Goal: Task Accomplishment & Management: Manage account settings

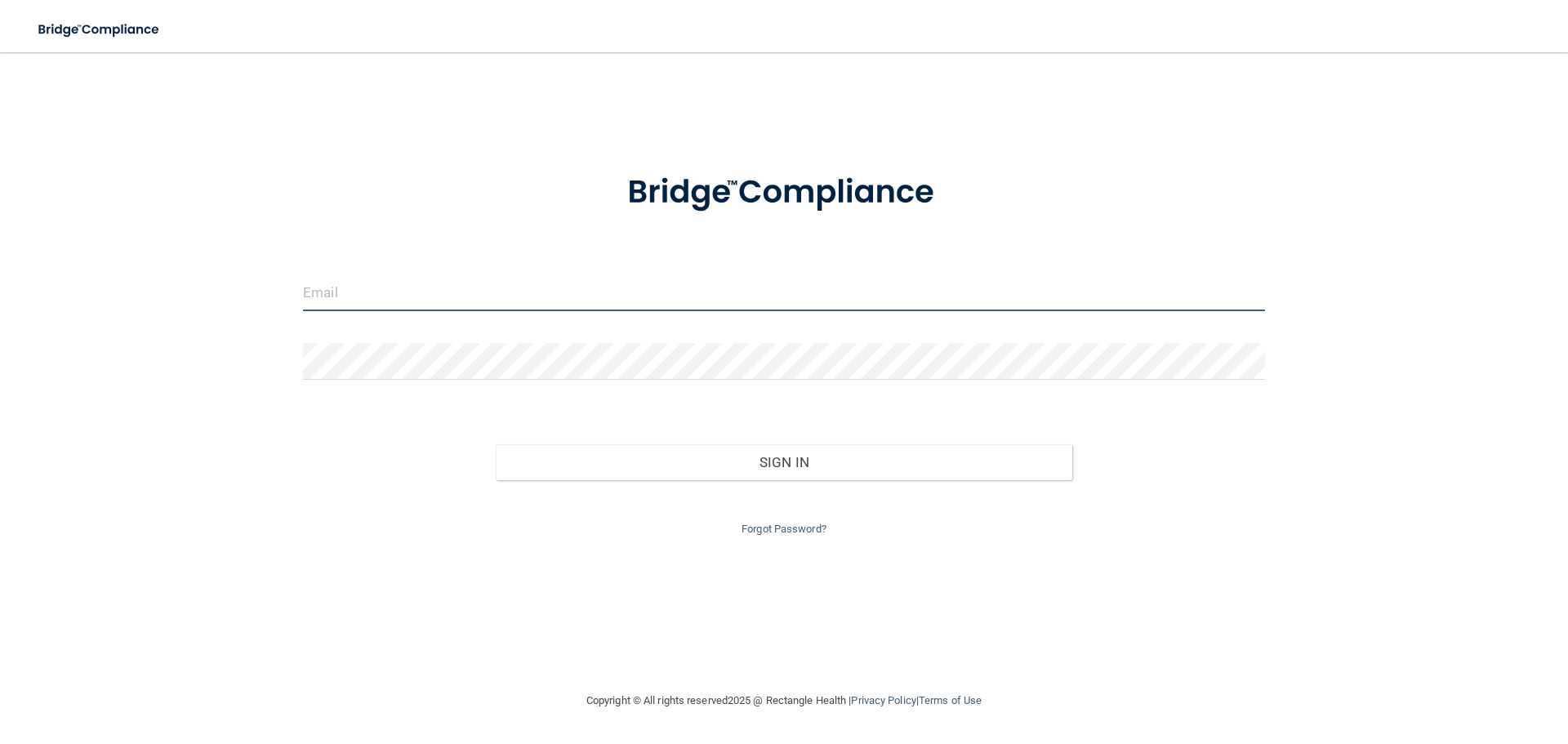
click at [368, 304] on input "email" at bounding box center [784, 293] width 962 height 37
type input "[PERSON_NAME][EMAIL_ADDRESS][DOMAIN_NAME]"
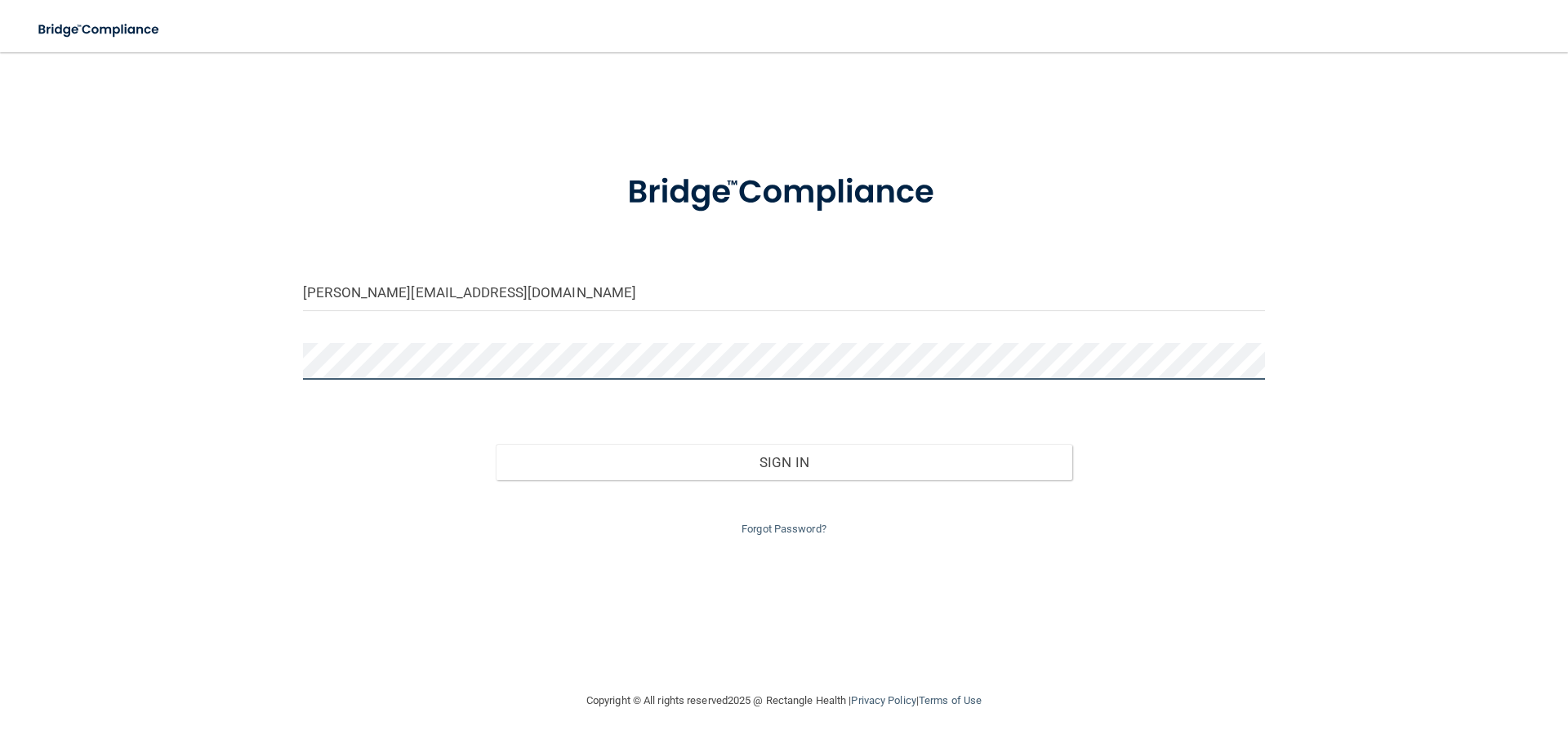
click at [496, 445] on button "Sign In" at bounding box center [784, 462] width 577 height 36
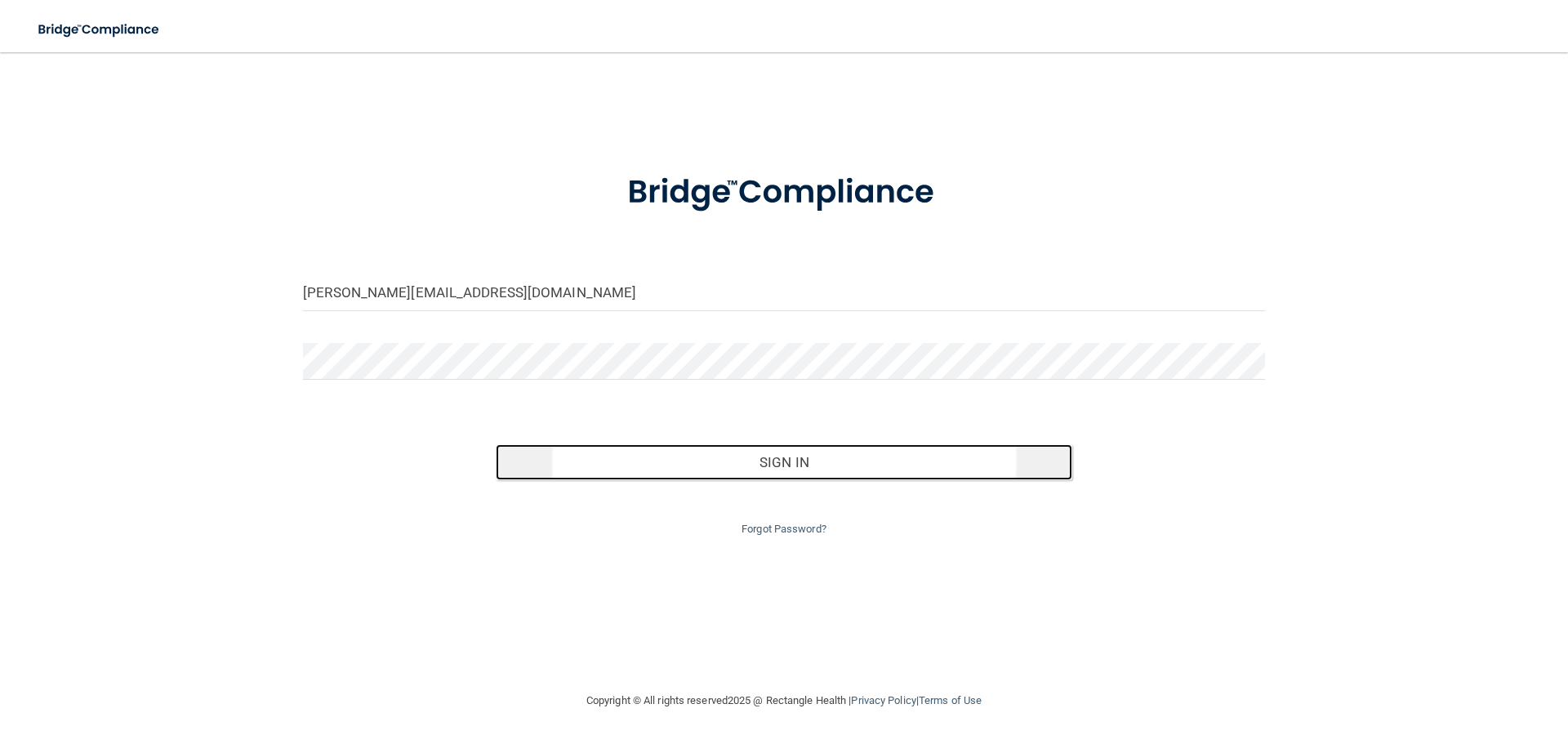
click at [734, 466] on button "Sign In" at bounding box center [784, 462] width 577 height 36
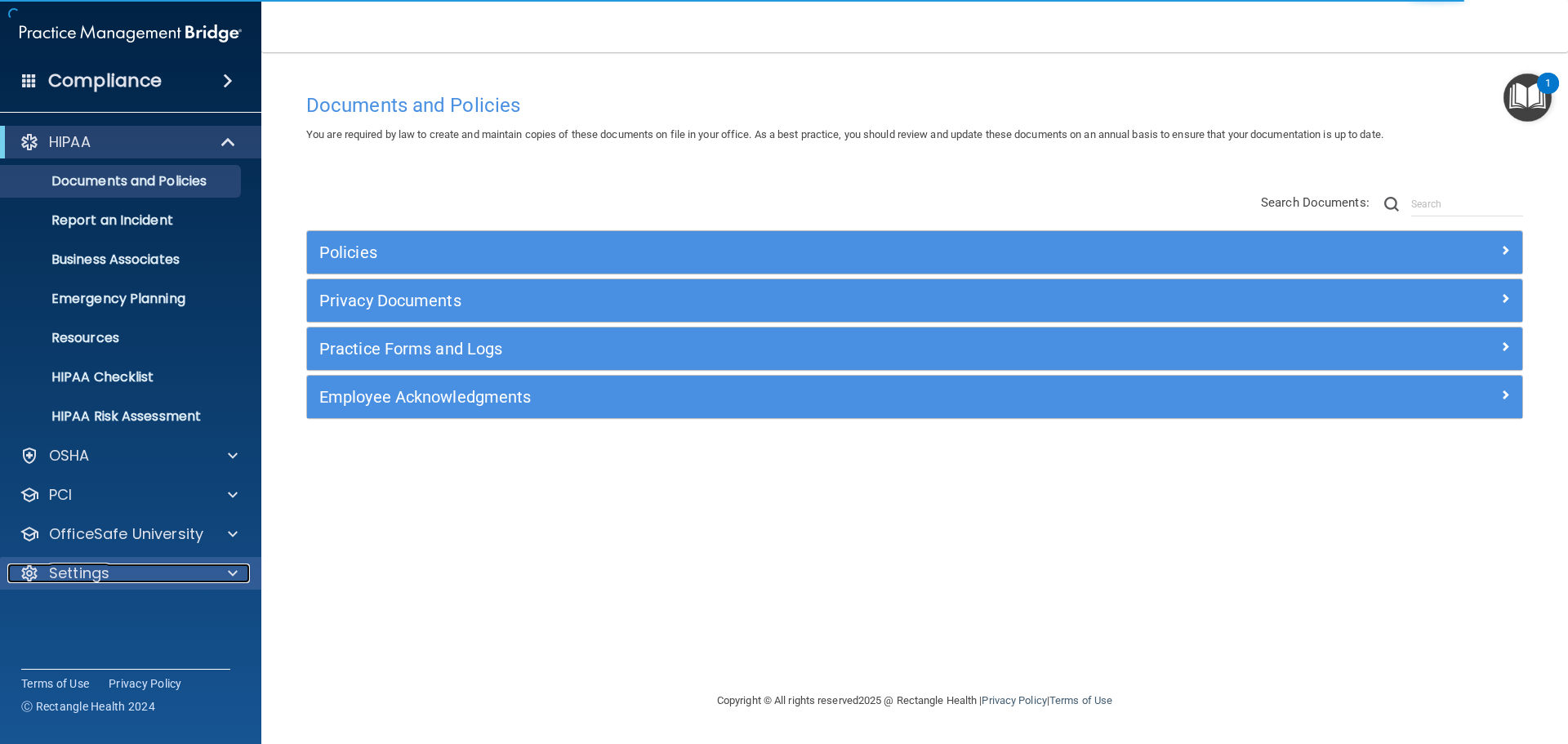
click at [232, 575] on span at bounding box center [232, 574] width 10 height 19
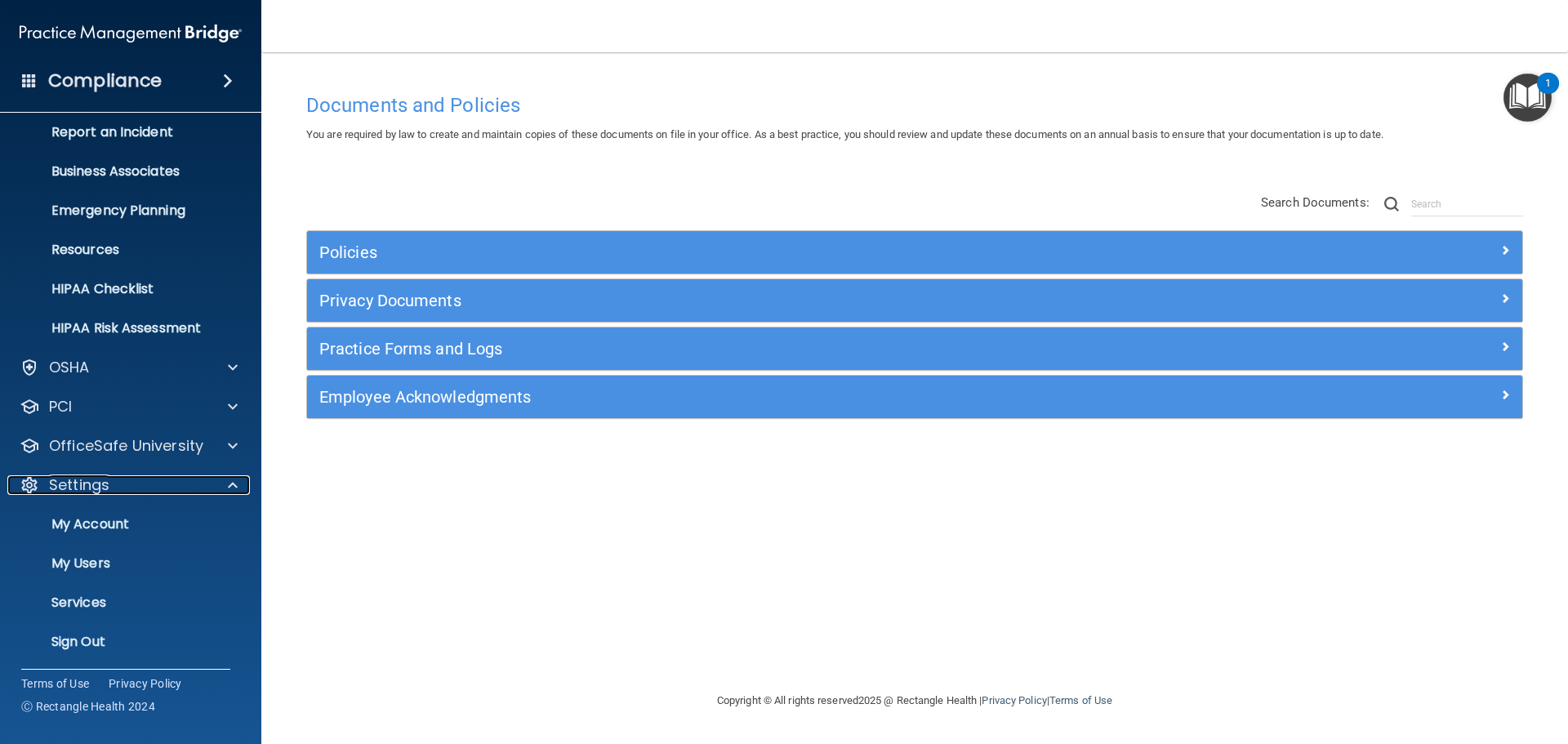
scroll to position [90, 0]
click at [89, 558] on p "My Users" at bounding box center [122, 562] width 223 height 16
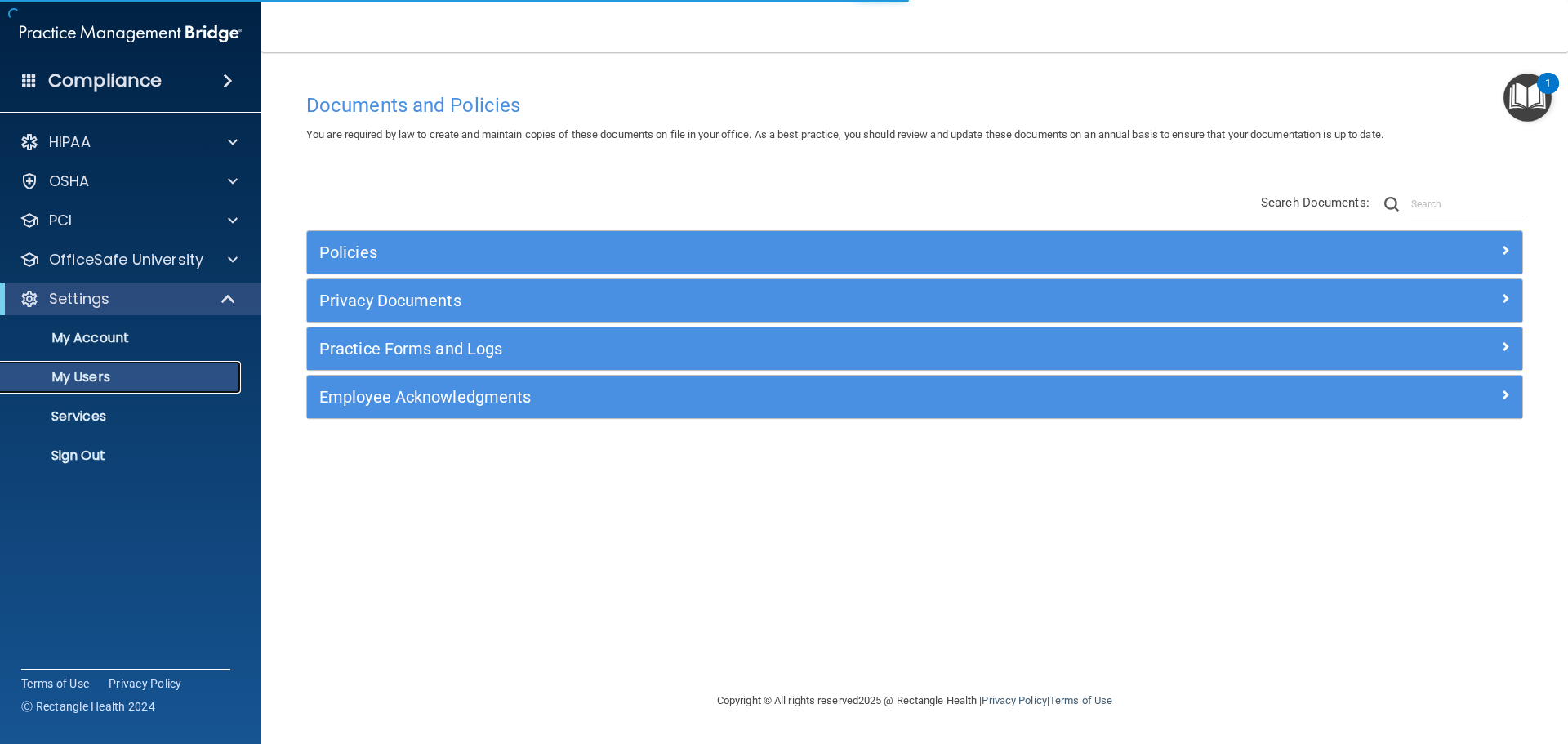
select select "20"
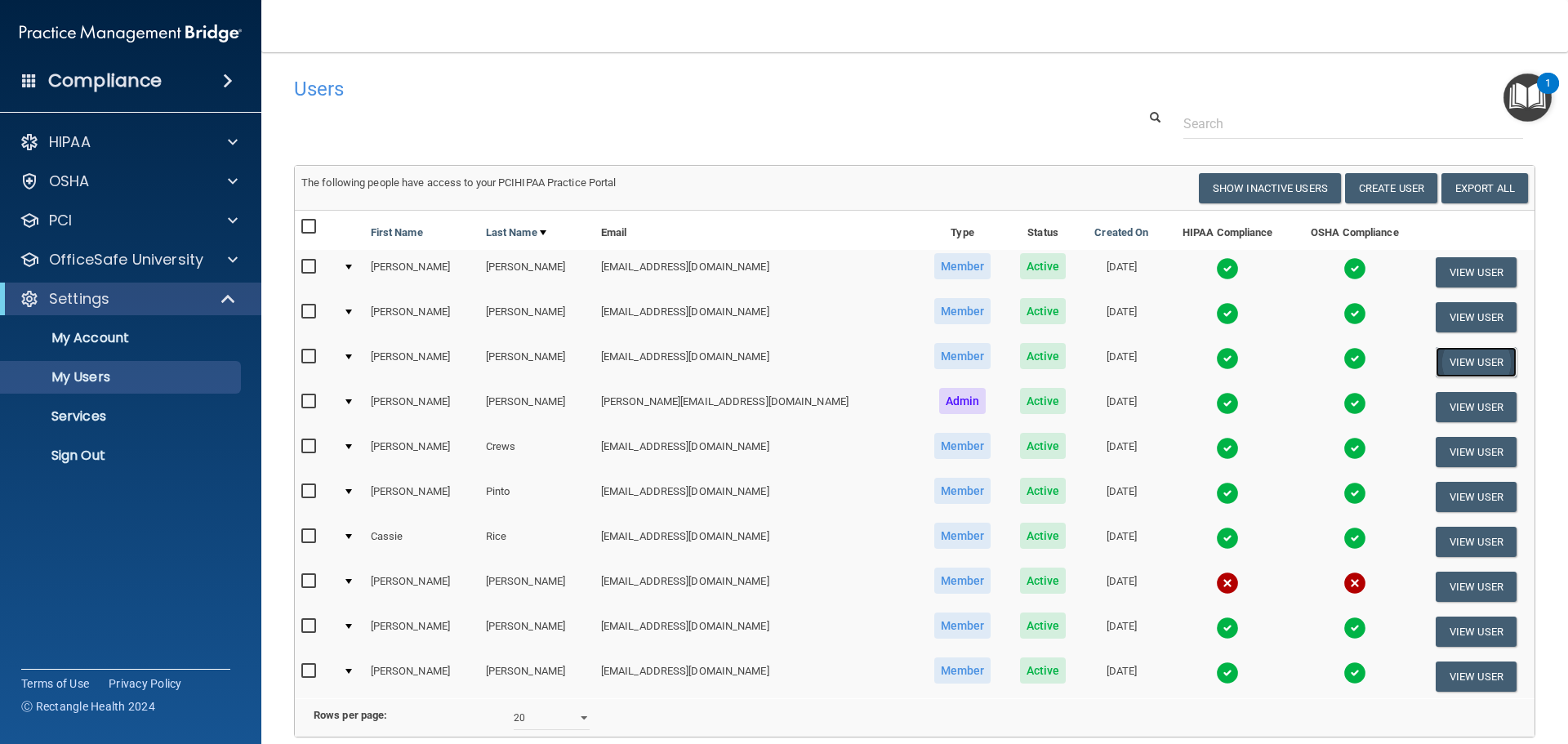
click at [1448, 363] on button "View User" at bounding box center [1476, 362] width 81 height 30
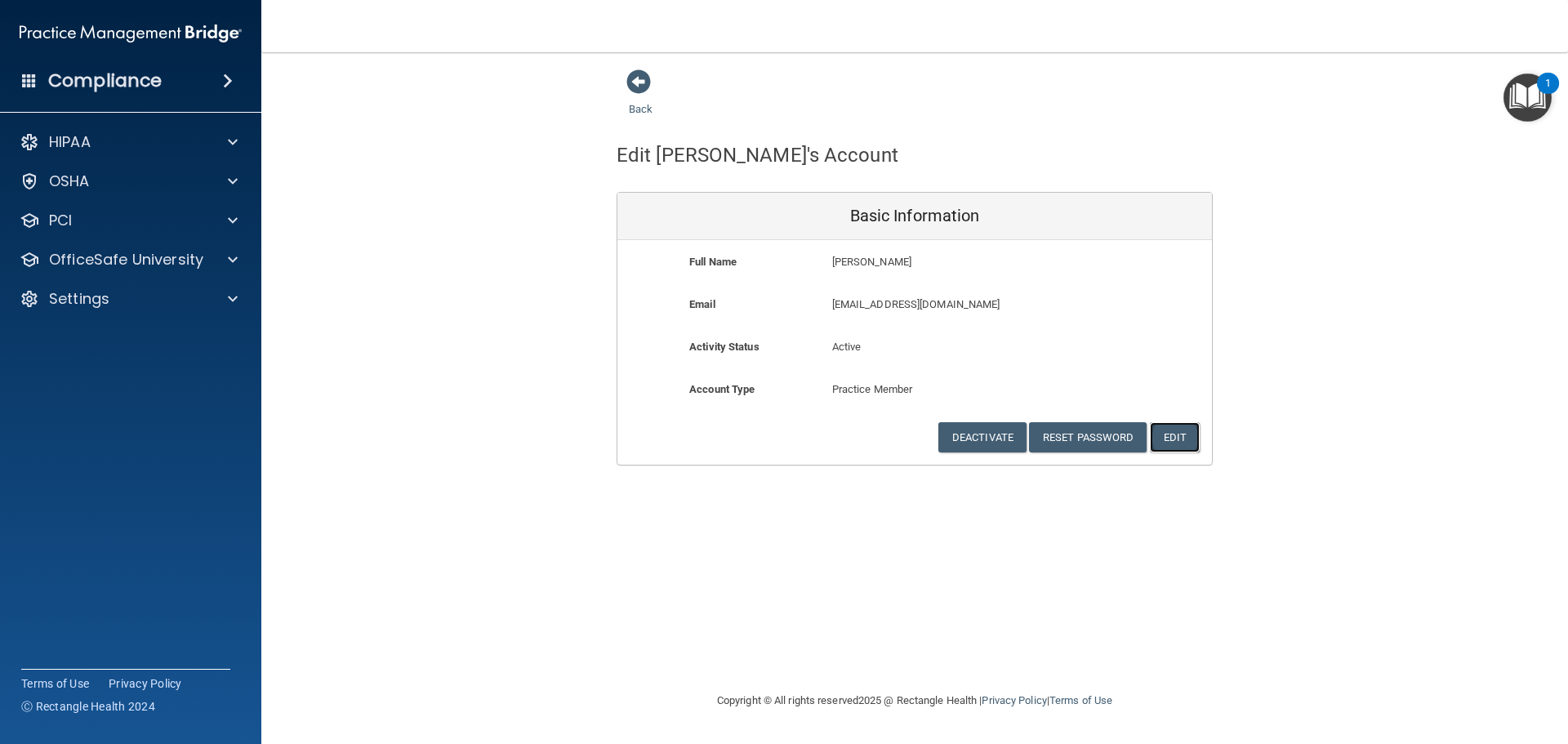
click at [1179, 434] on button "Edit" at bounding box center [1175, 438] width 50 height 30
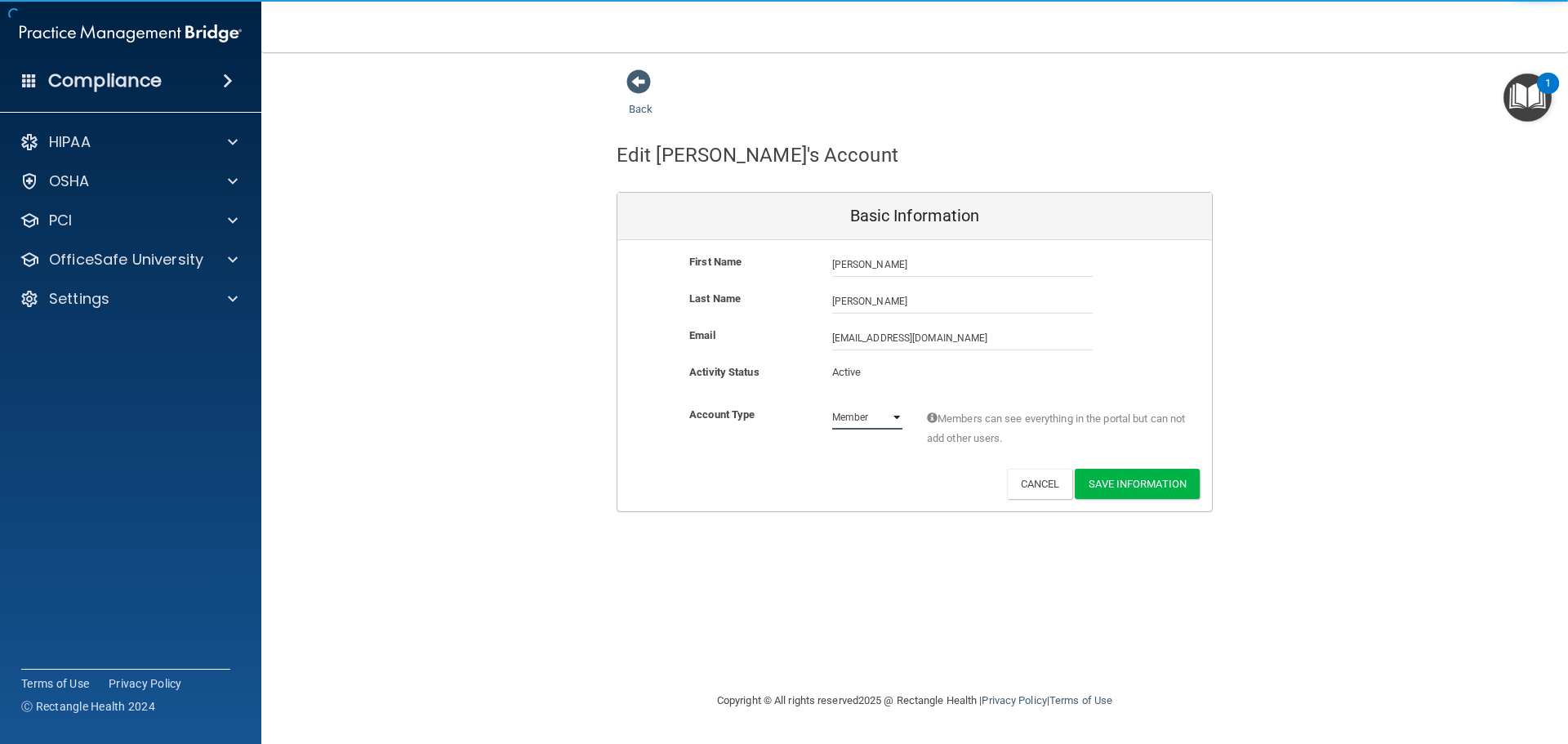
click at [894, 417] on select "Admin Member" at bounding box center [867, 418] width 70 height 25
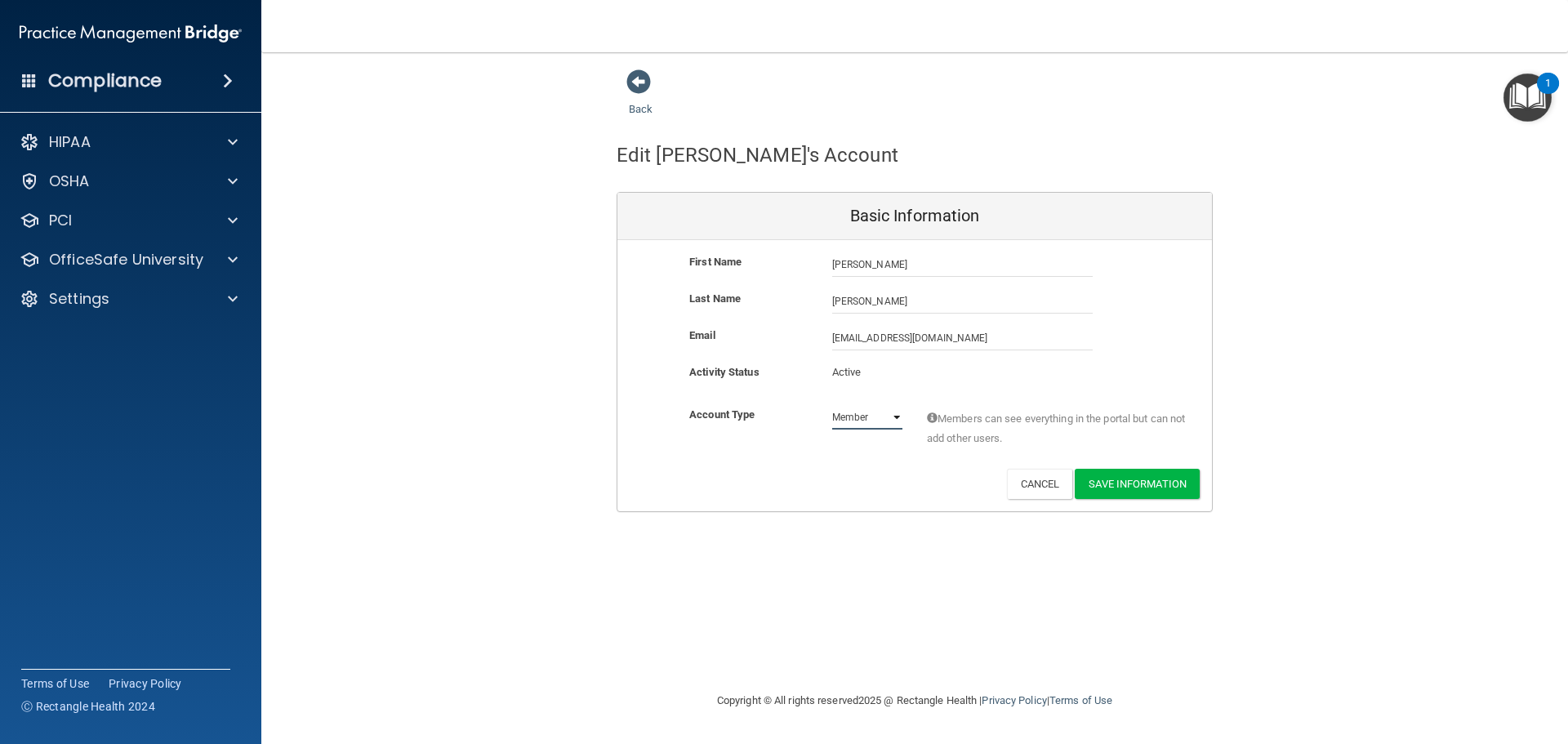
select select "practice_admin"
click at [832, 406] on select "Admin Member" at bounding box center [867, 418] width 70 height 25
click at [1153, 490] on button "Save Information" at bounding box center [1137, 484] width 125 height 30
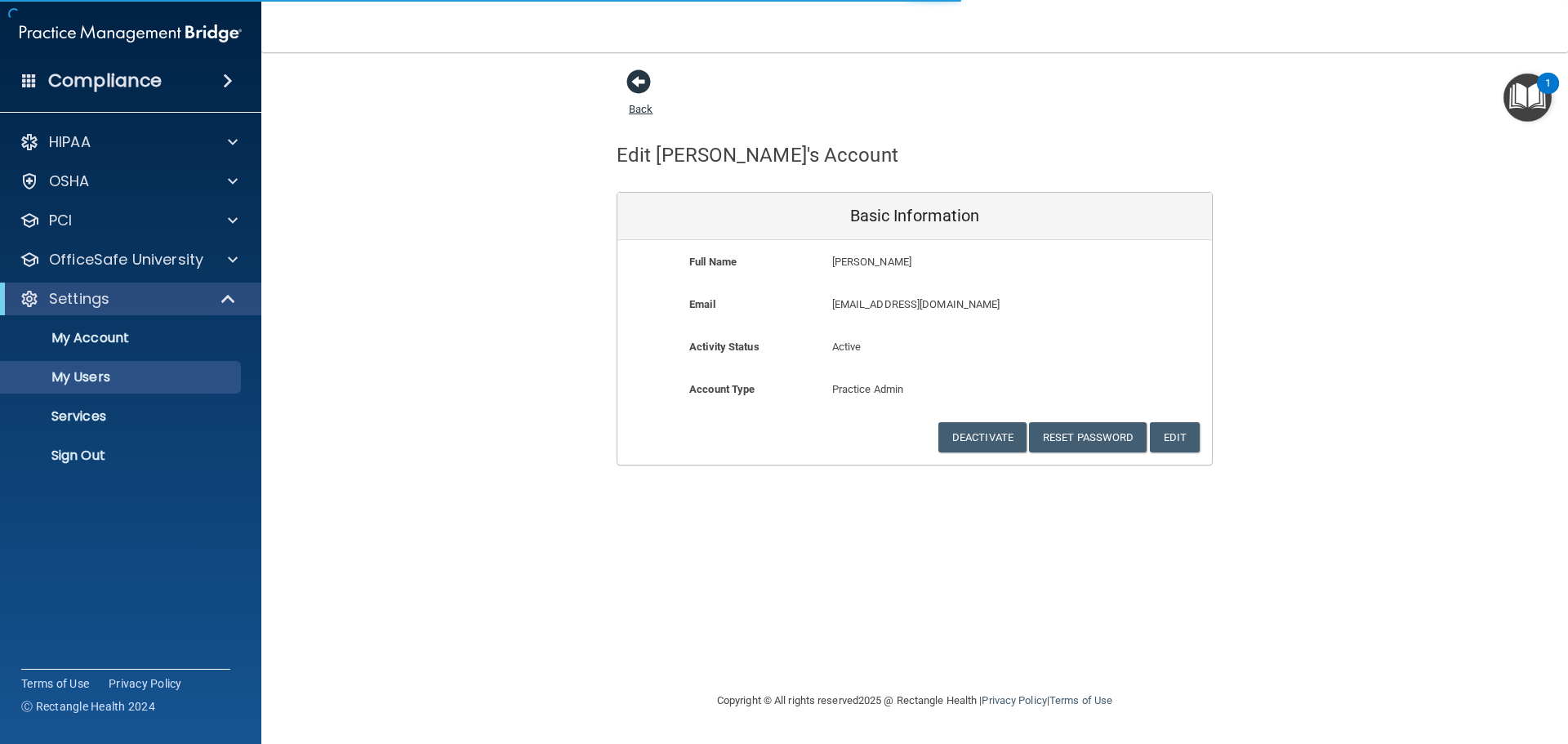
click at [637, 84] on span at bounding box center [639, 81] width 25 height 25
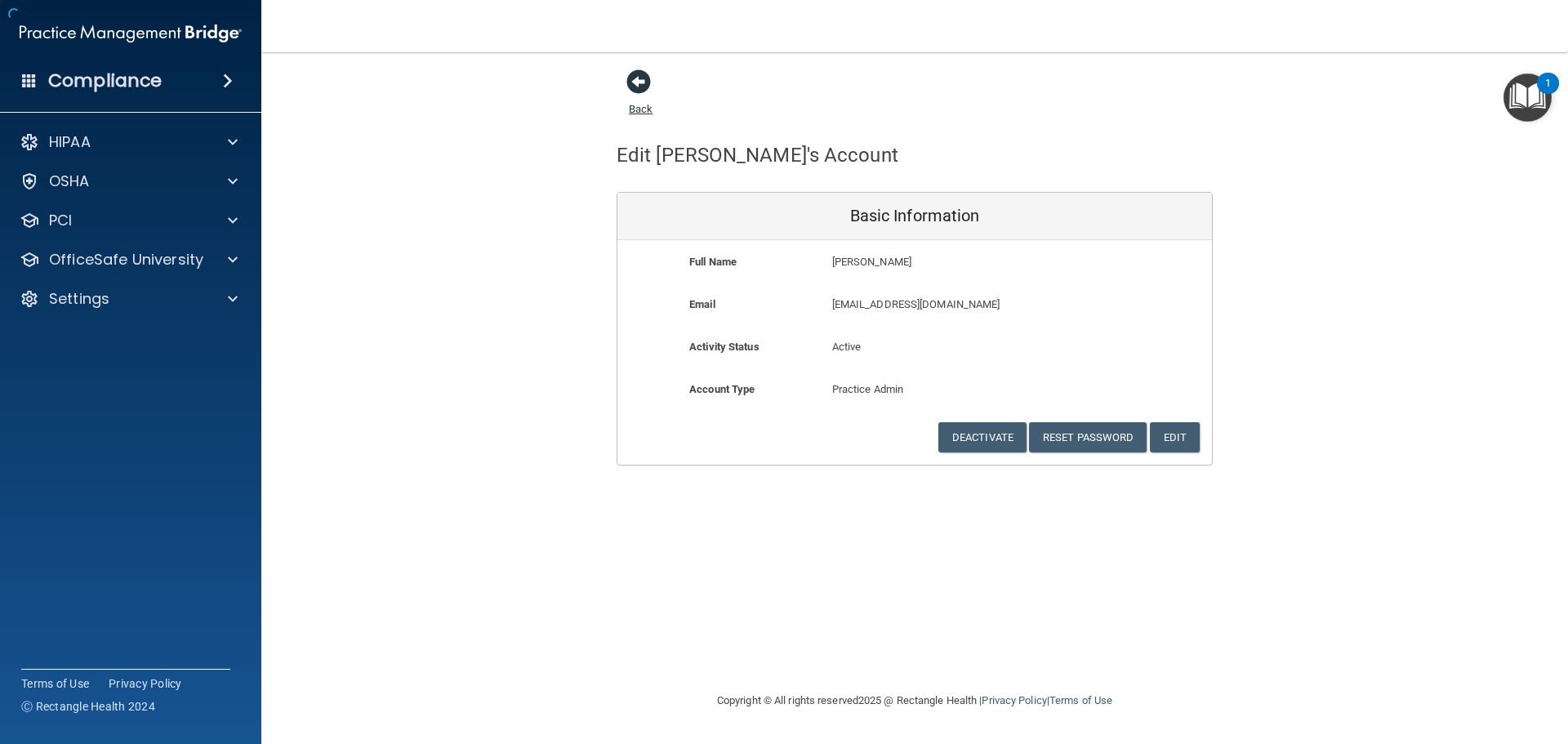
click at [641, 110] on link "Back" at bounding box center [640, 99] width 24 height 32
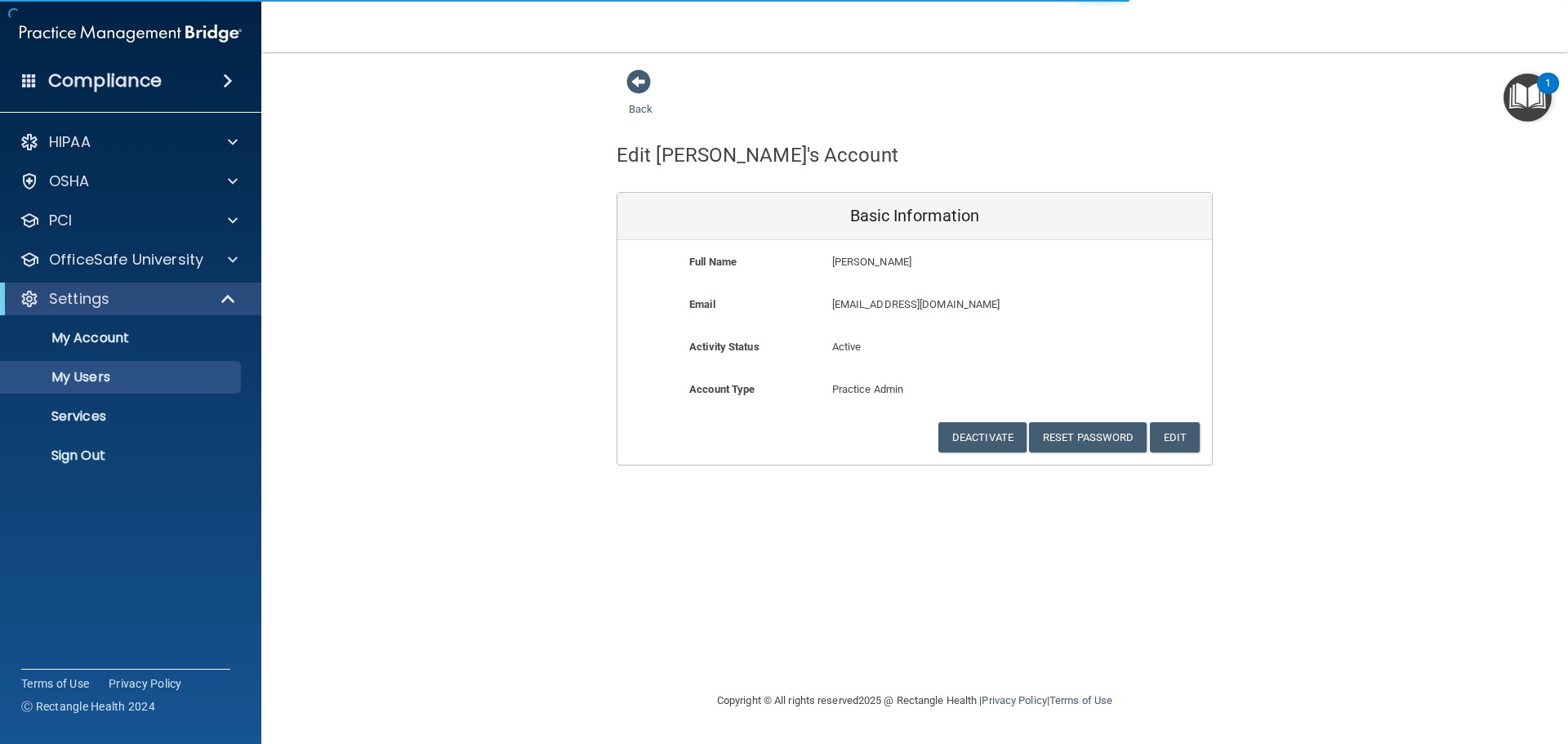
select select "20"
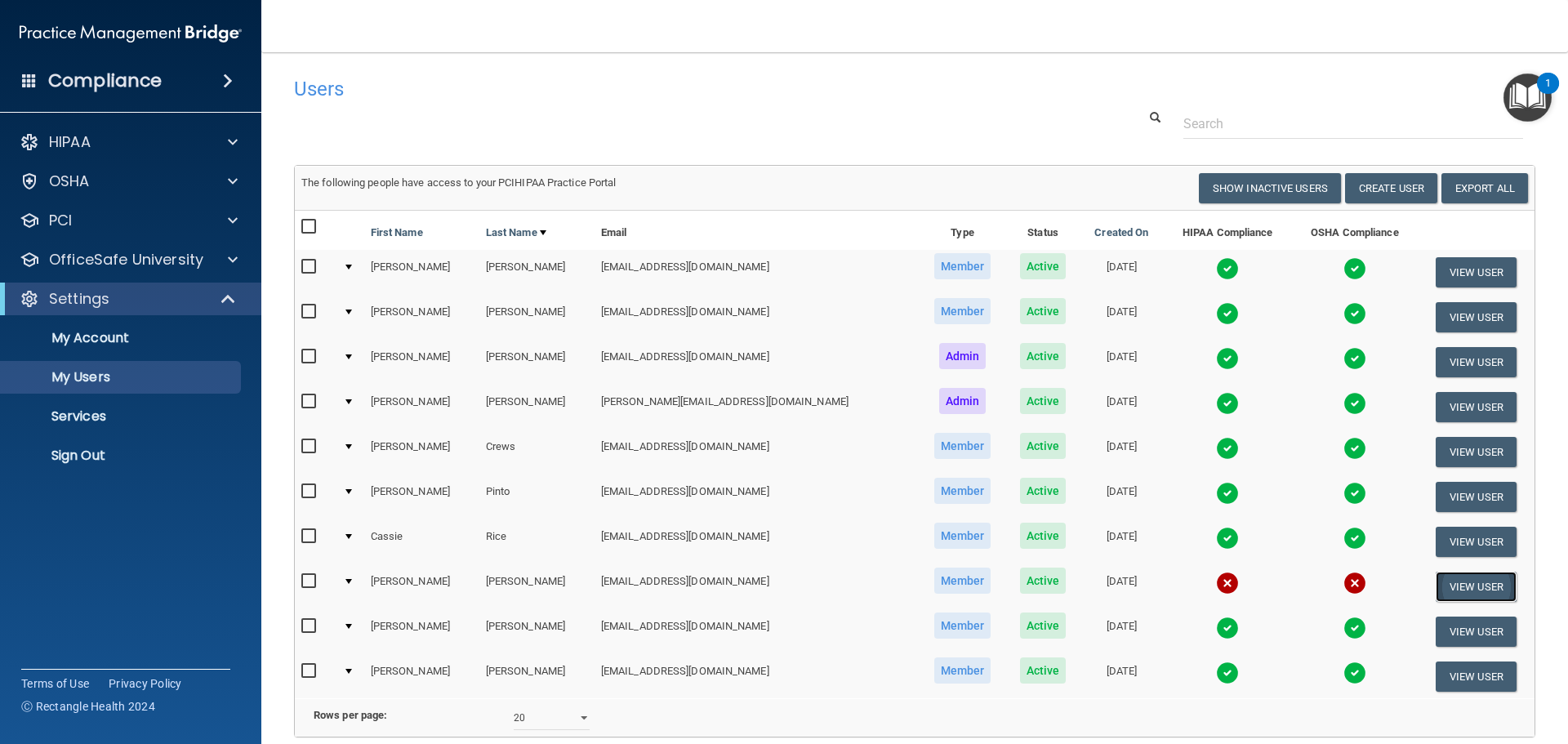
click at [1459, 583] on button "View User" at bounding box center [1476, 587] width 81 height 30
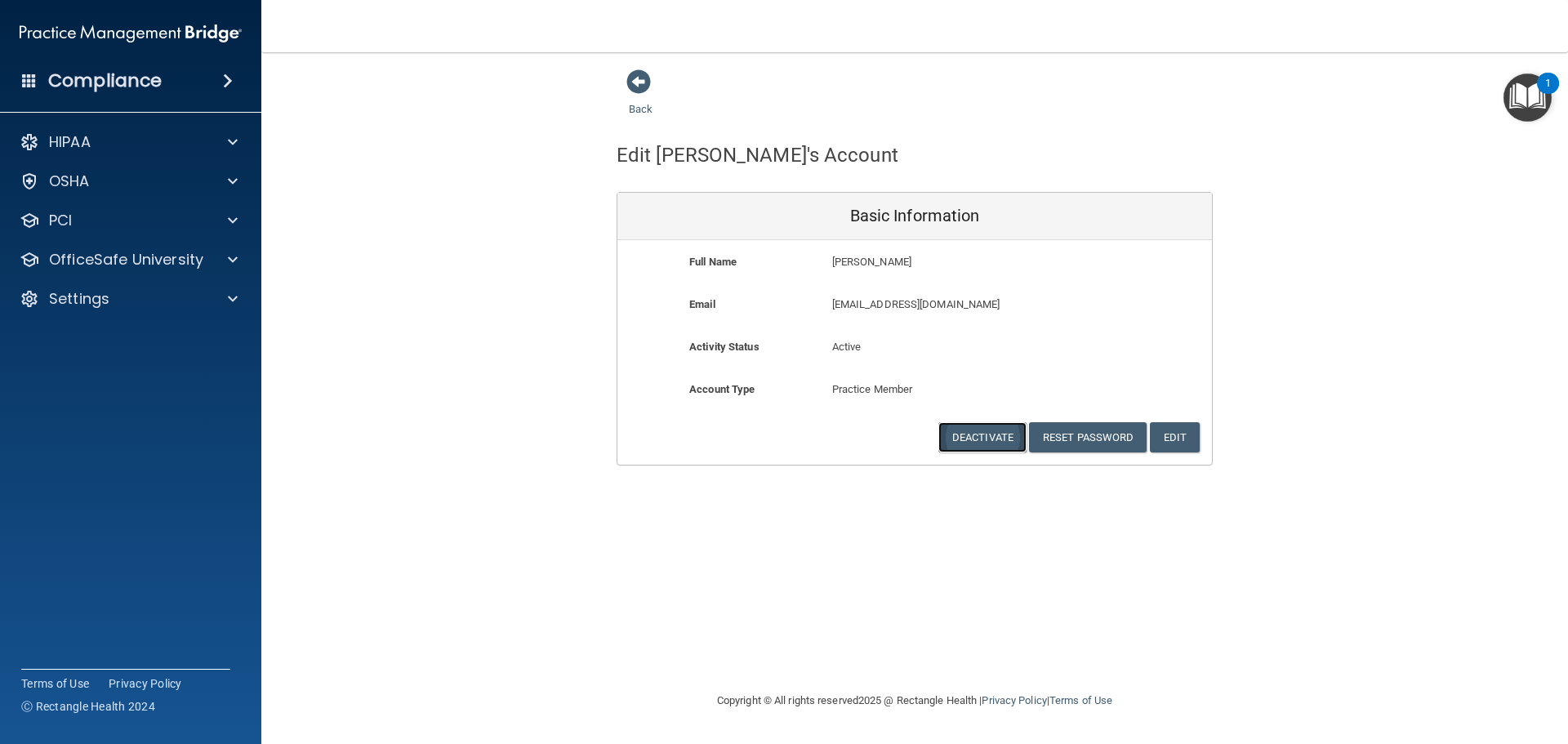
click at [987, 439] on button "Deactivate" at bounding box center [983, 438] width 89 height 30
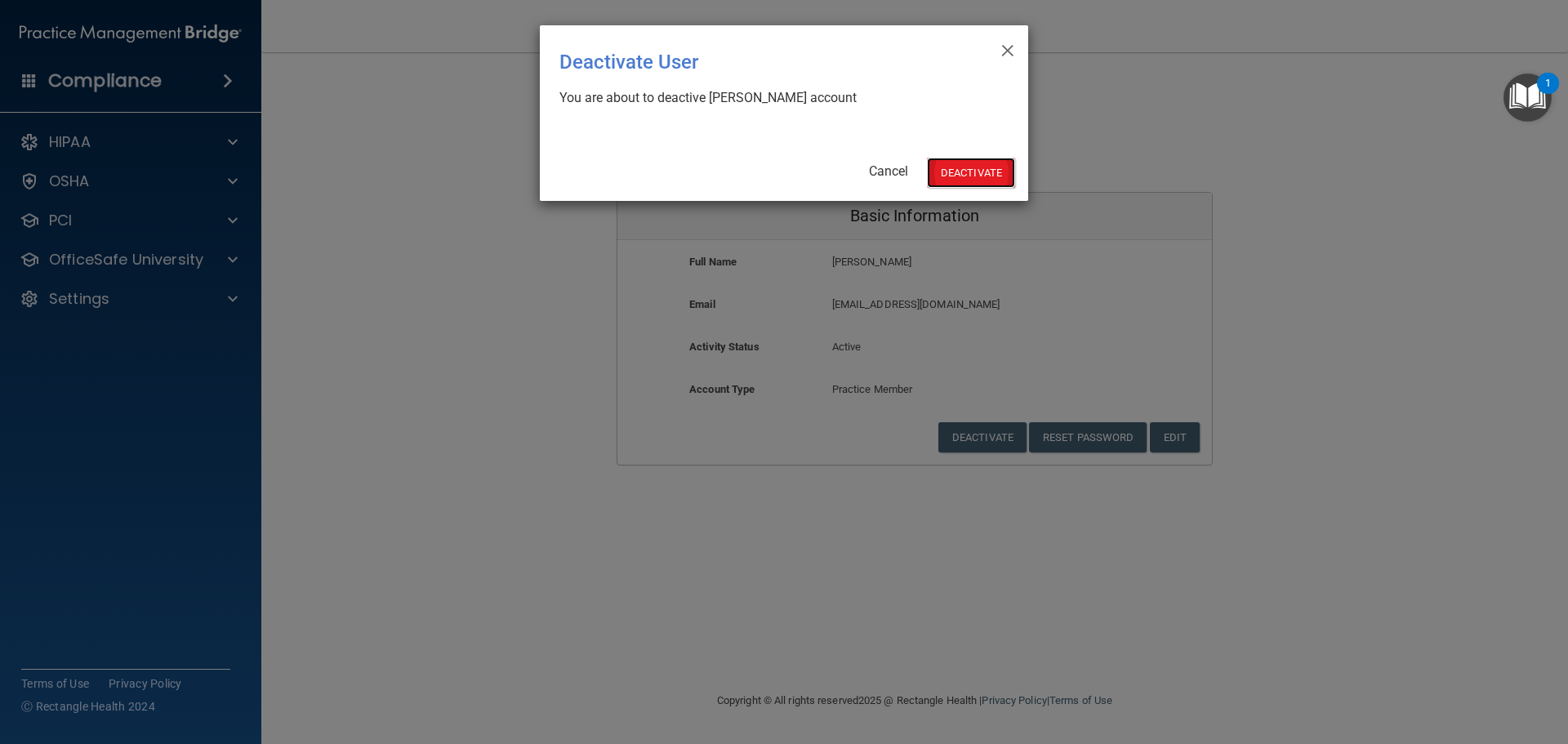
click at [969, 172] on button "Deactivate" at bounding box center [971, 173] width 89 height 30
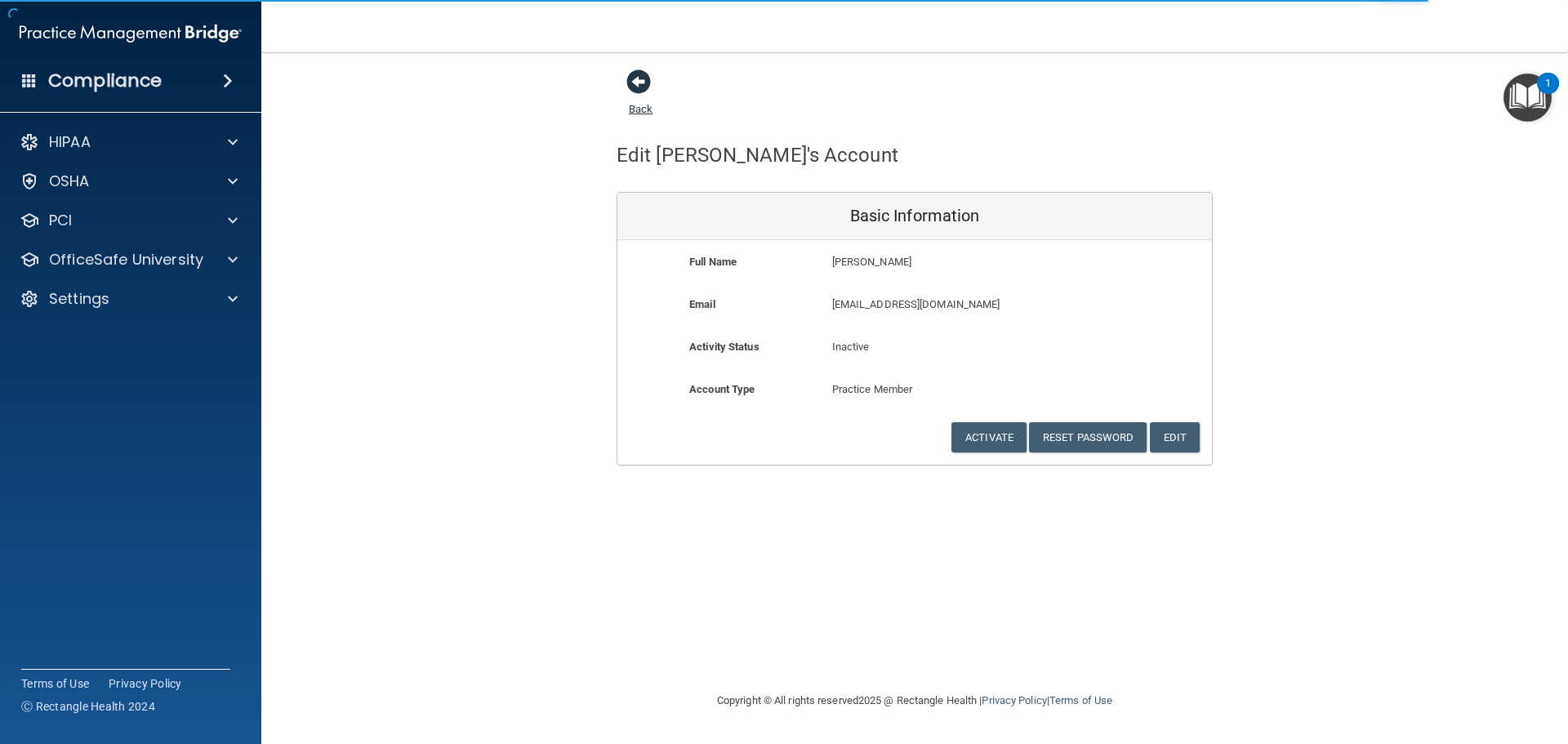
click at [636, 80] on span at bounding box center [639, 81] width 25 height 25
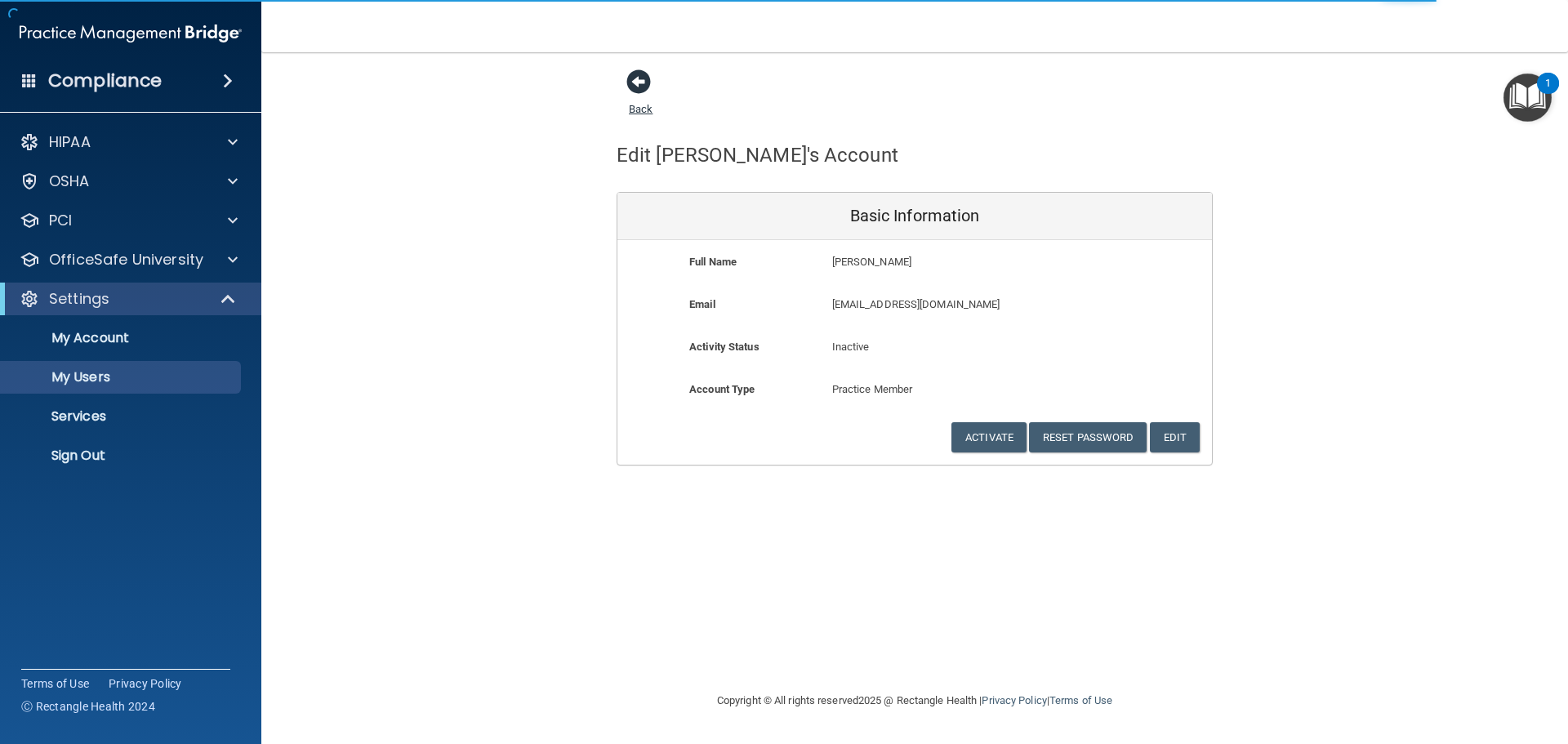
select select "20"
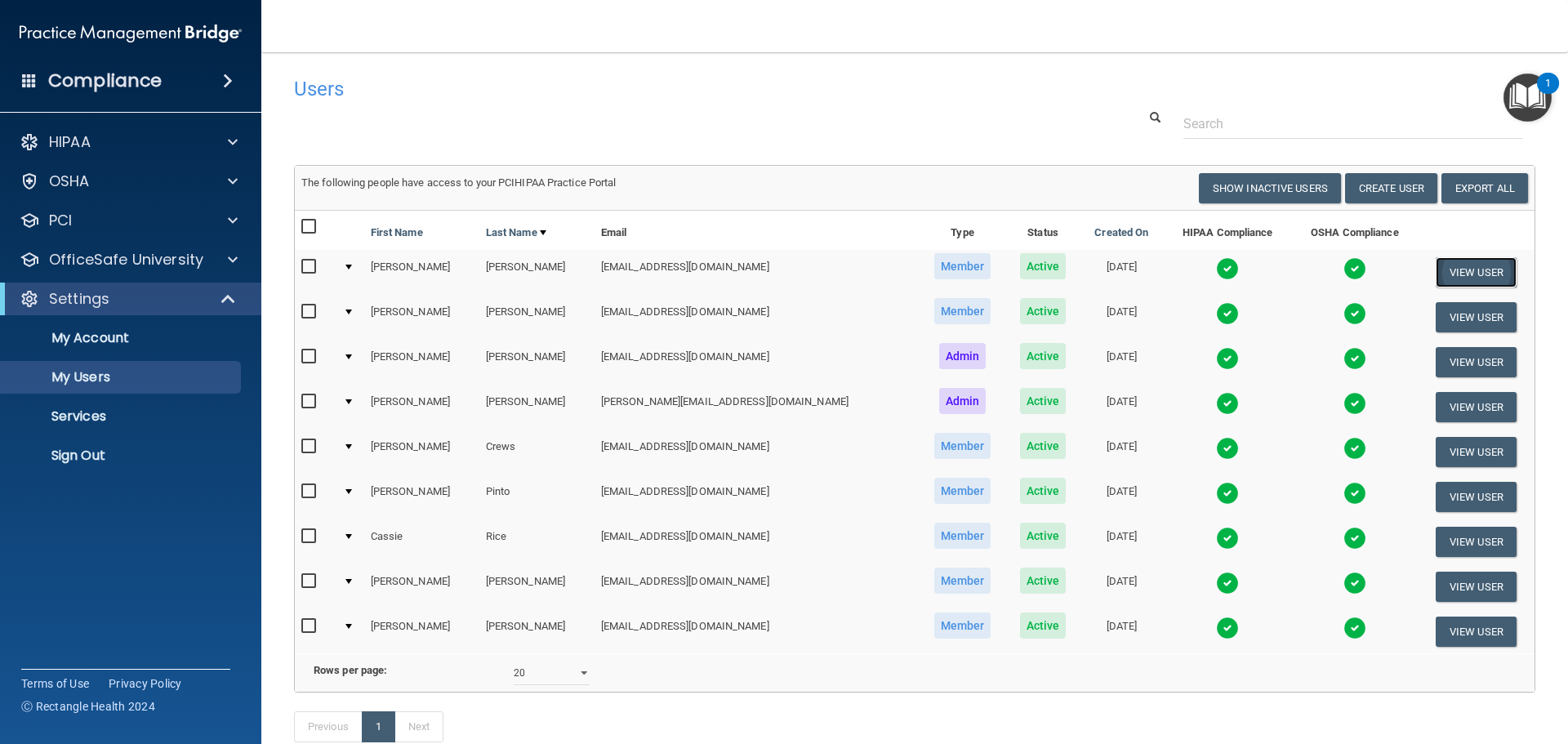
click at [1448, 278] on button "View User" at bounding box center [1476, 273] width 81 height 30
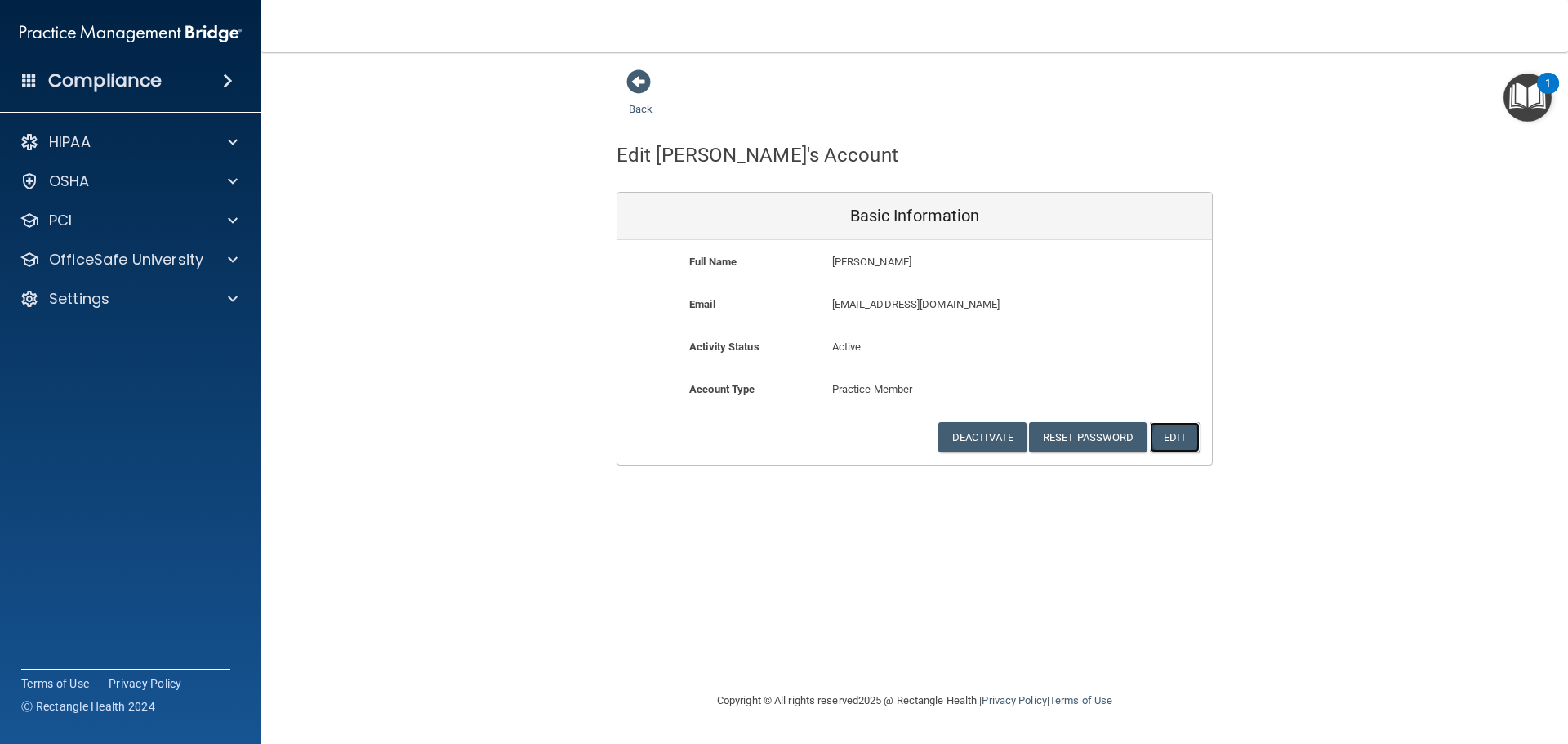
click at [1178, 436] on button "Edit" at bounding box center [1175, 438] width 50 height 30
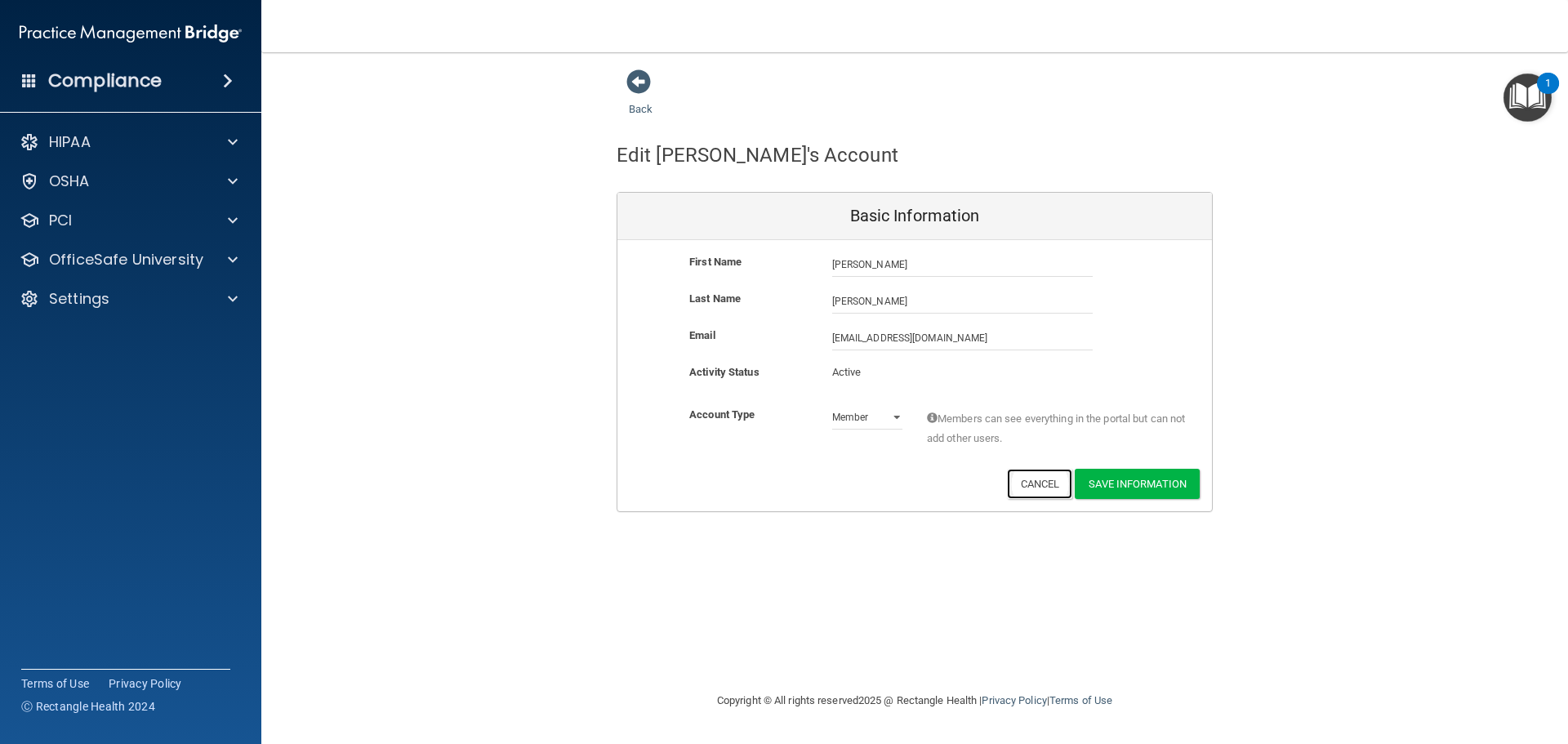
click at [1054, 487] on button "Cancel" at bounding box center [1039, 484] width 66 height 30
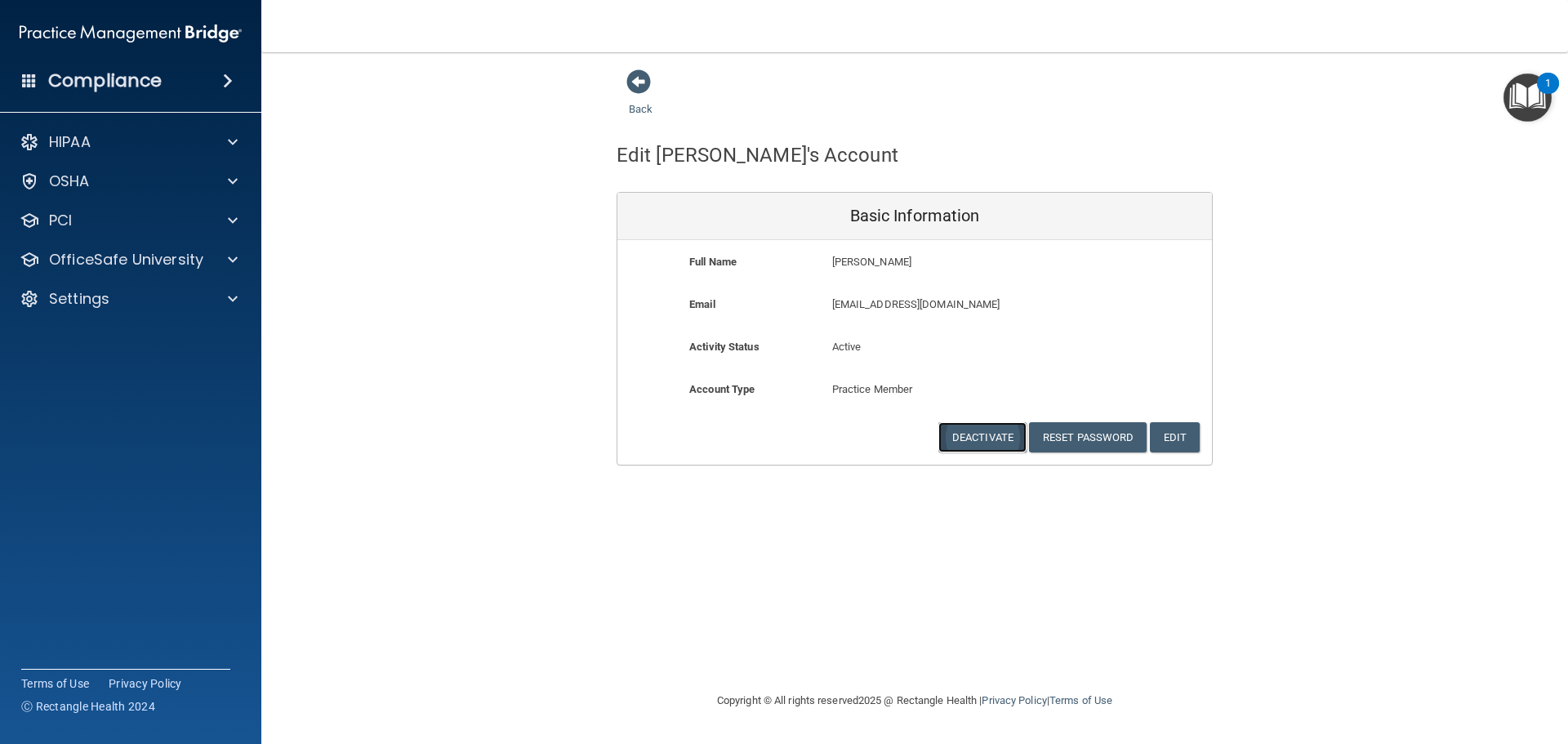
click at [991, 436] on button "Deactivate" at bounding box center [983, 438] width 89 height 30
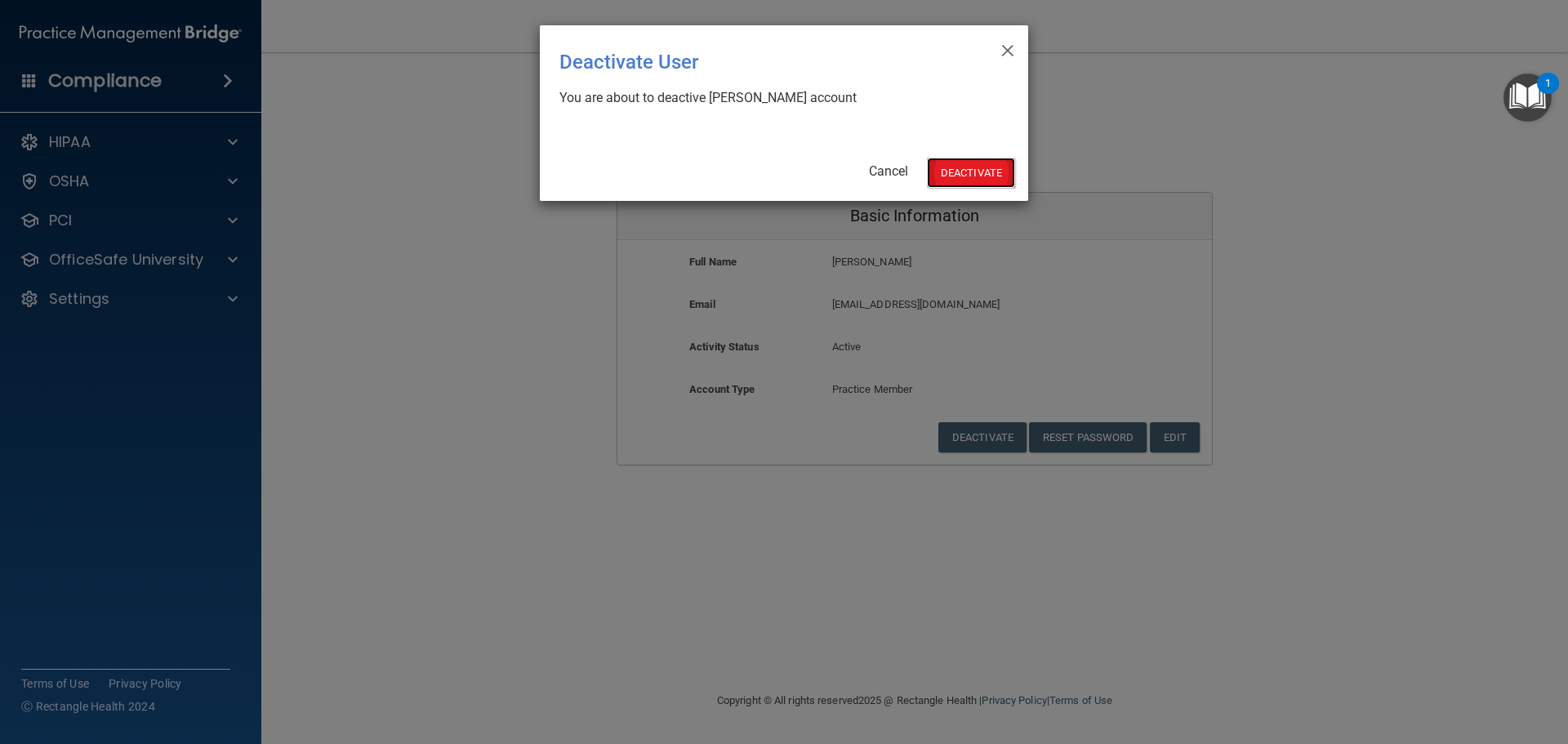
click at [977, 166] on button "Deactivate" at bounding box center [971, 173] width 89 height 30
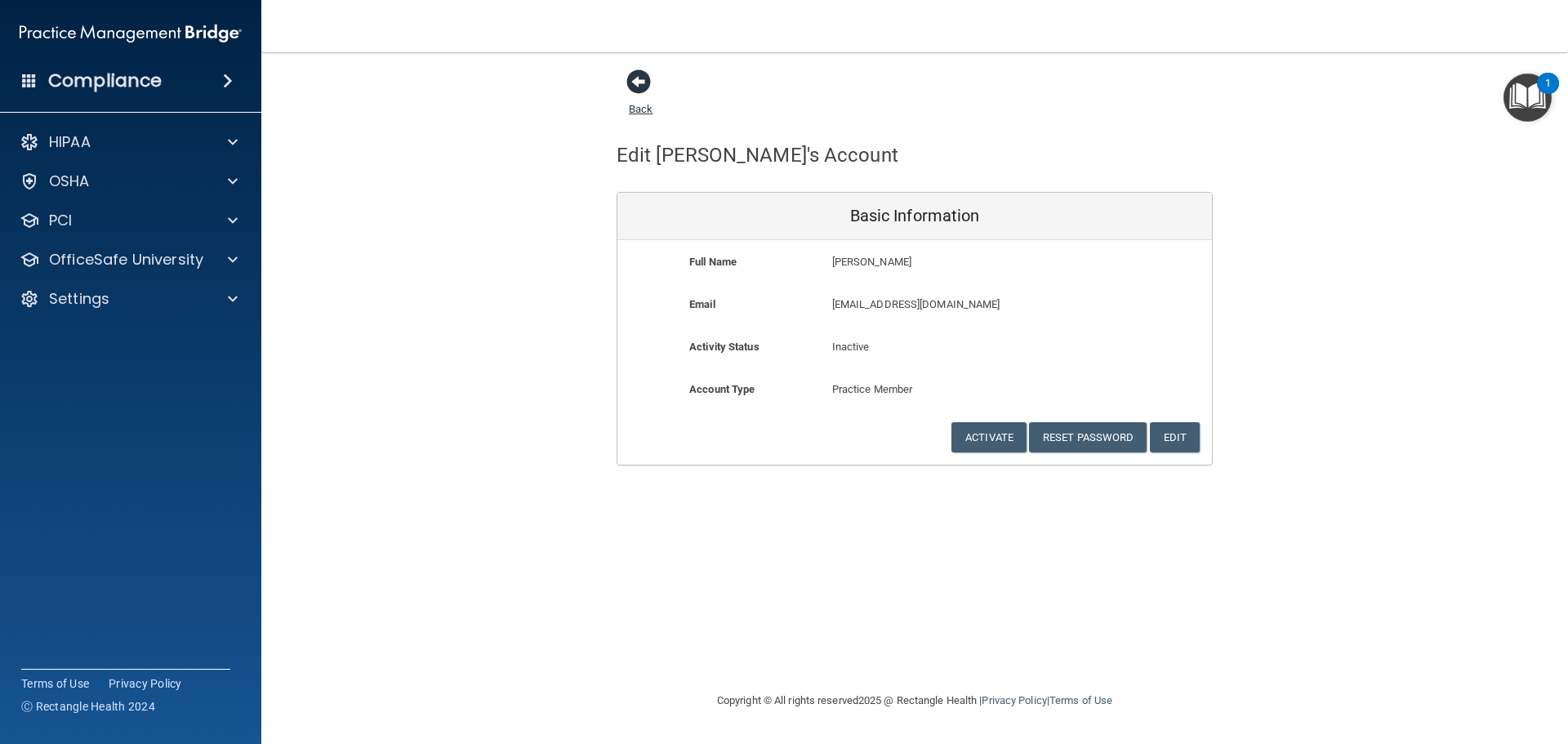
click at [643, 87] on span at bounding box center [639, 81] width 25 height 25
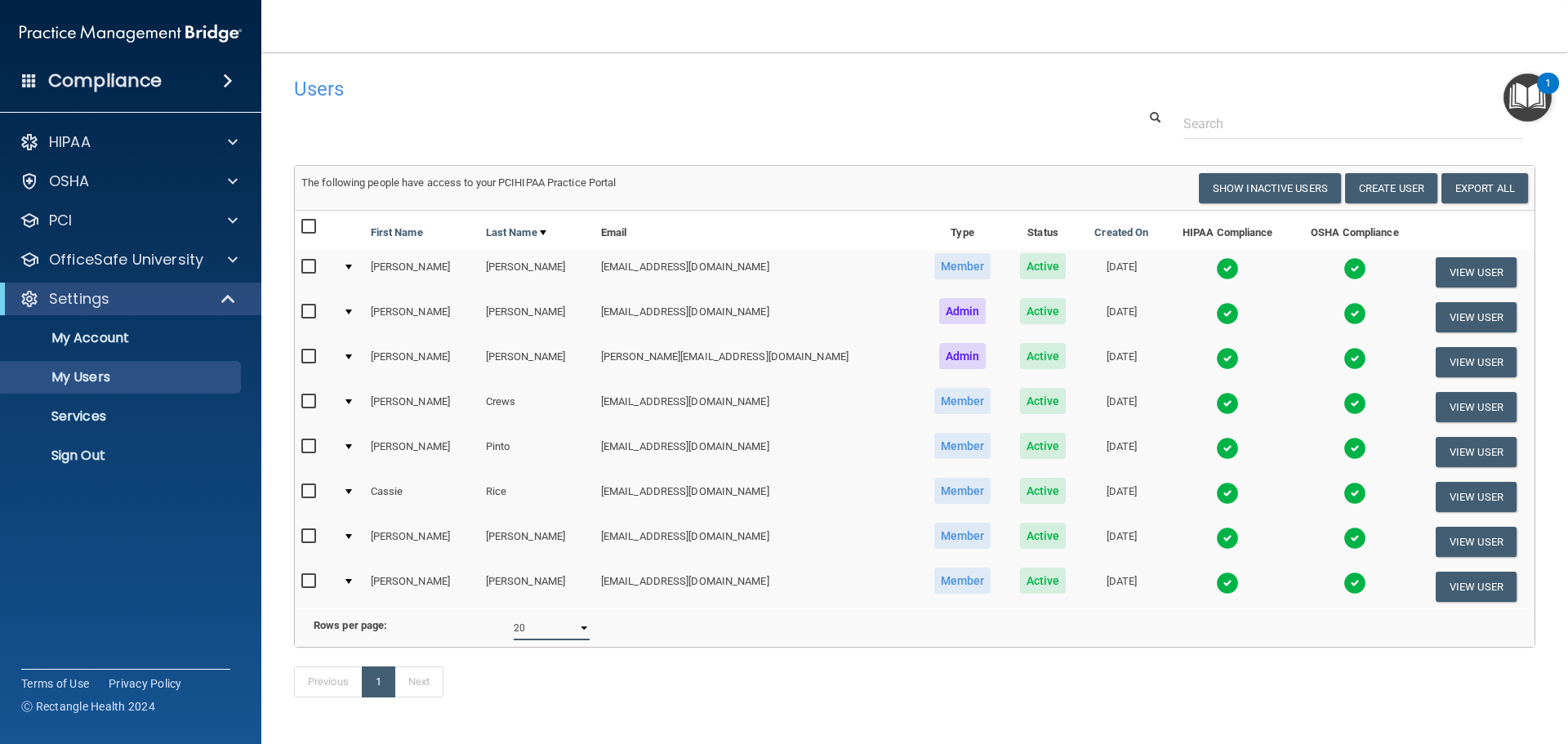
click at [573, 636] on select "10 20 30 40 all" at bounding box center [552, 629] width 76 height 25
select select "8"
click at [514, 628] on select "10 20 30 40 all" at bounding box center [552, 629] width 76 height 25
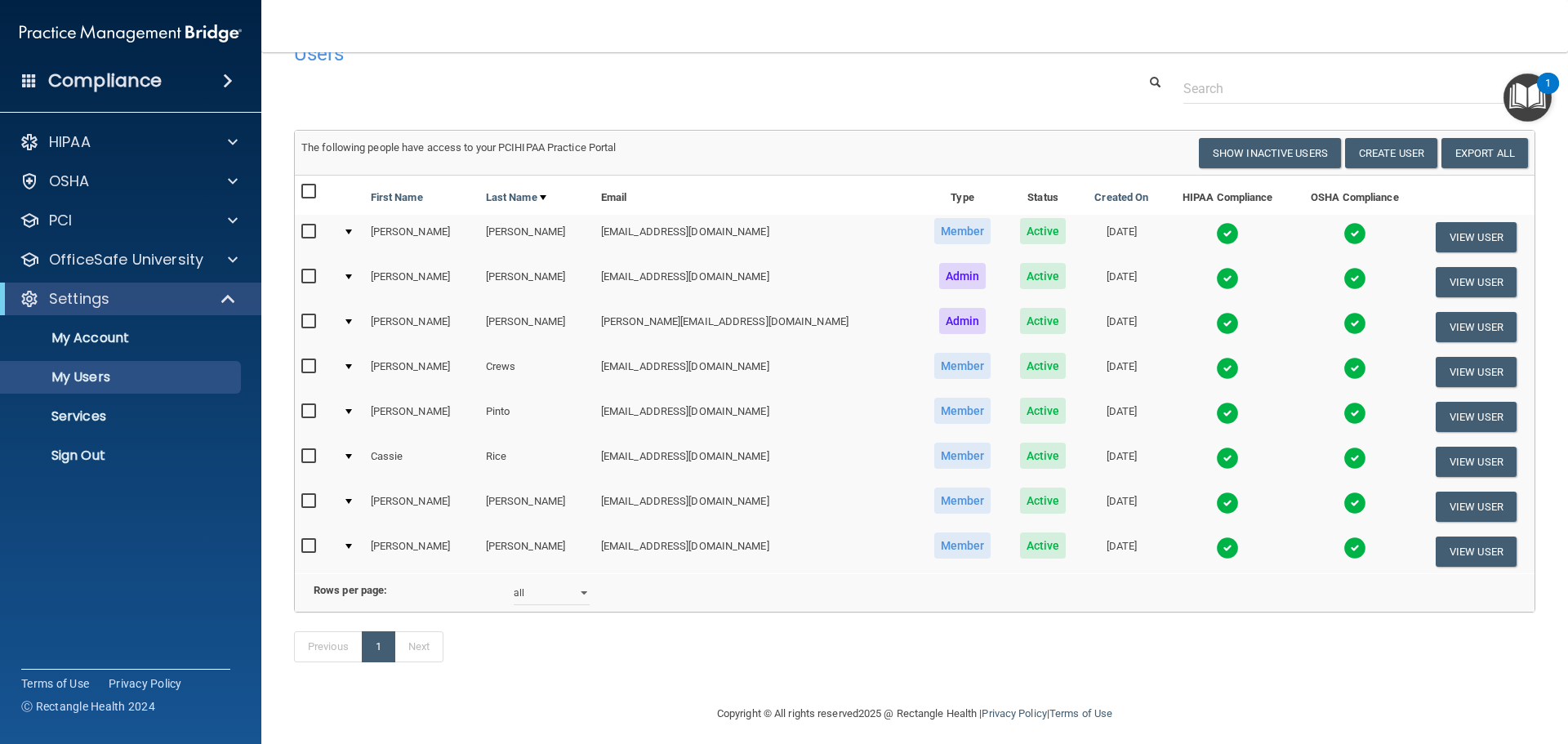
scroll to position [68, 0]
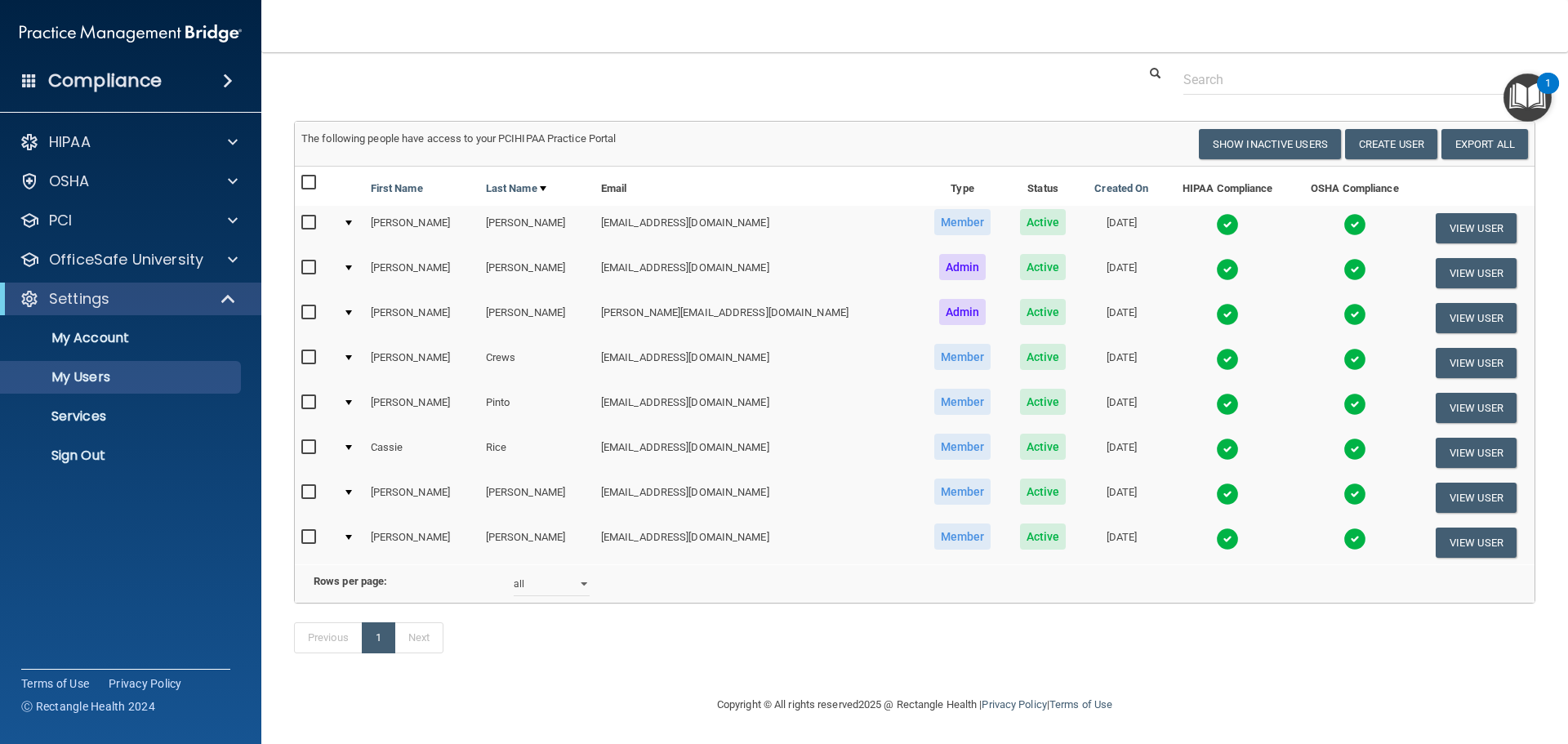
click at [1153, 635] on div "Previous 1 Next" at bounding box center [915, 641] width 1266 height 75
click at [244, 143] on div at bounding box center [230, 142] width 41 height 19
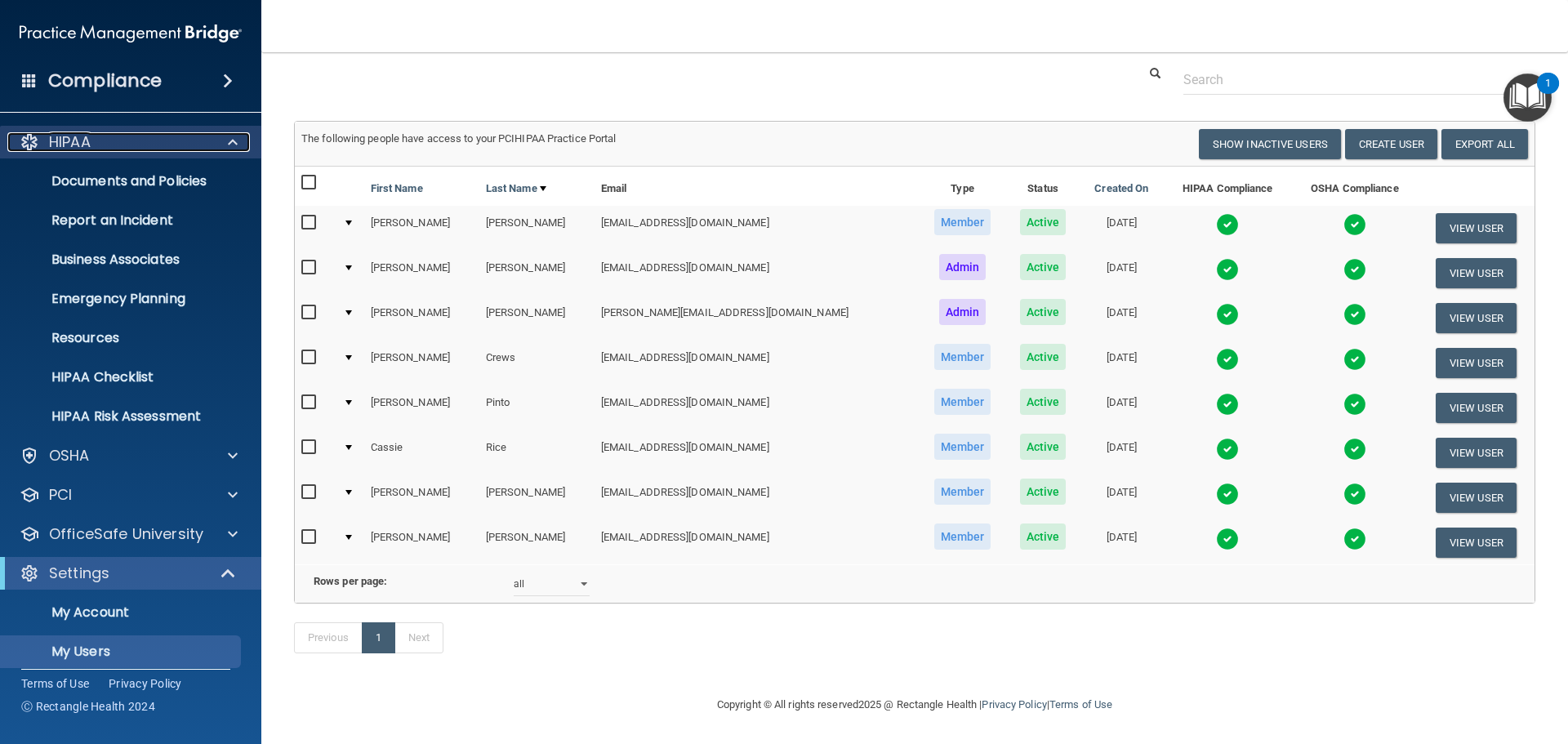
click at [244, 143] on div at bounding box center [230, 142] width 41 height 19
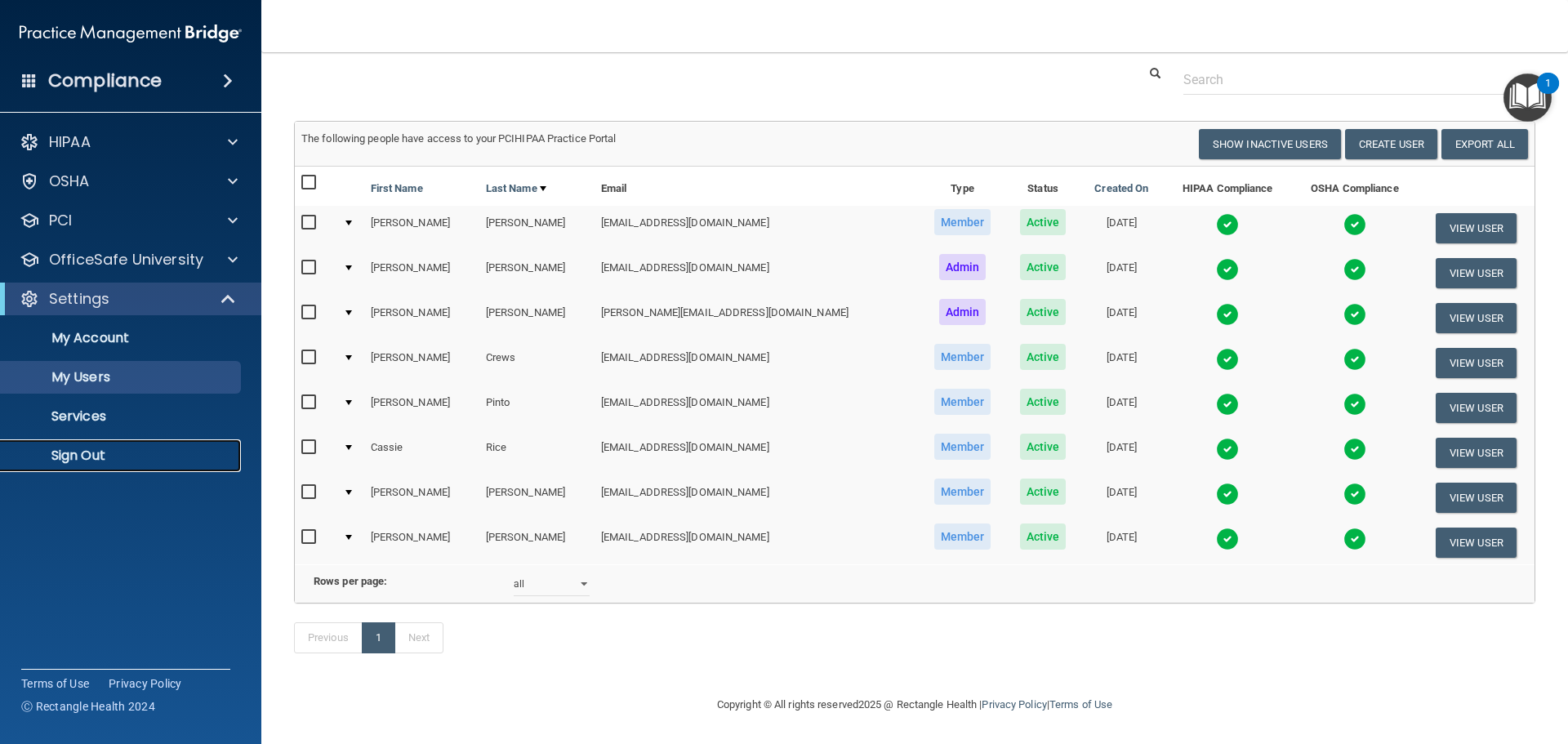
click at [98, 454] on p "Sign Out" at bounding box center [122, 456] width 223 height 16
